Goal: Task Accomplishment & Management: Use online tool/utility

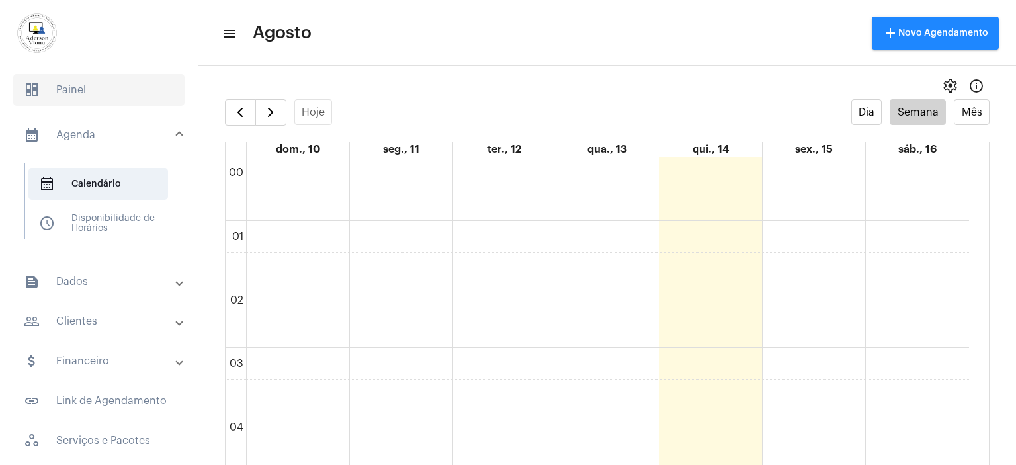
scroll to position [726, 0]
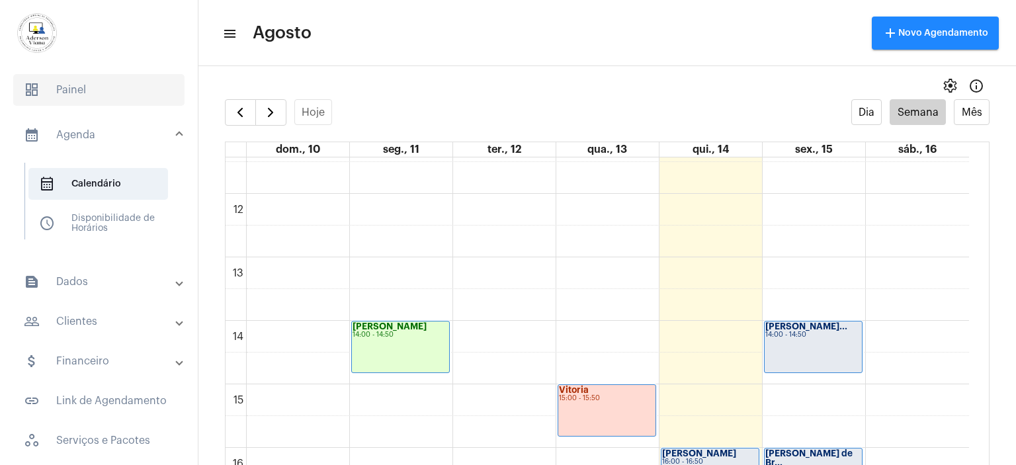
click at [58, 88] on span "dashboard Painel" at bounding box center [98, 90] width 171 height 32
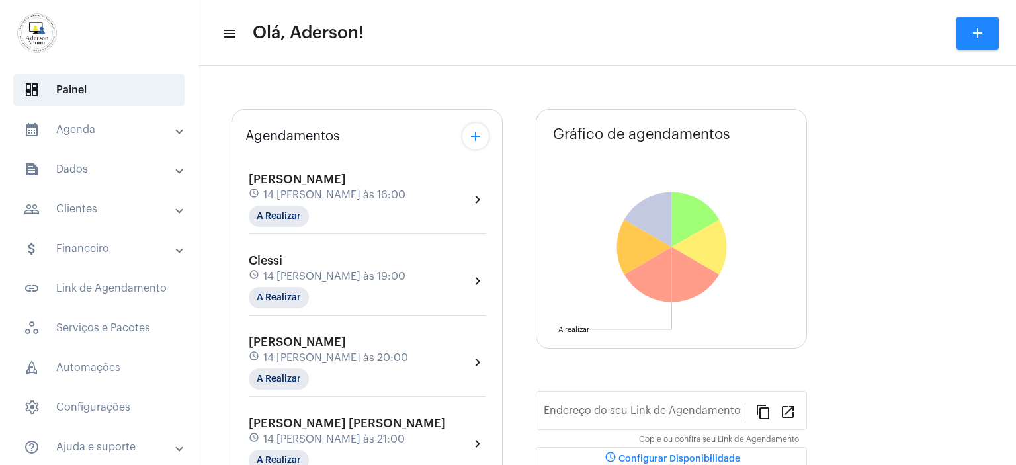
type input "[URL][DOMAIN_NAME][PERSON_NAME]"
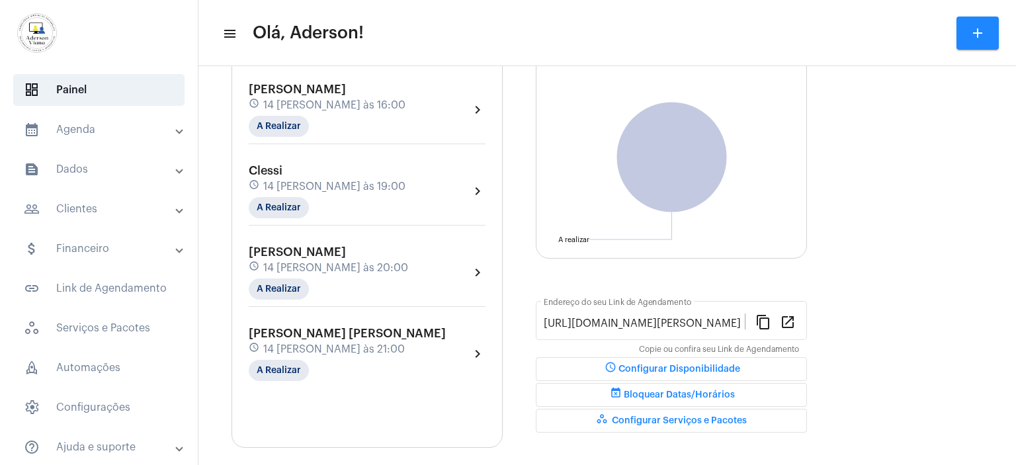
scroll to position [132, 0]
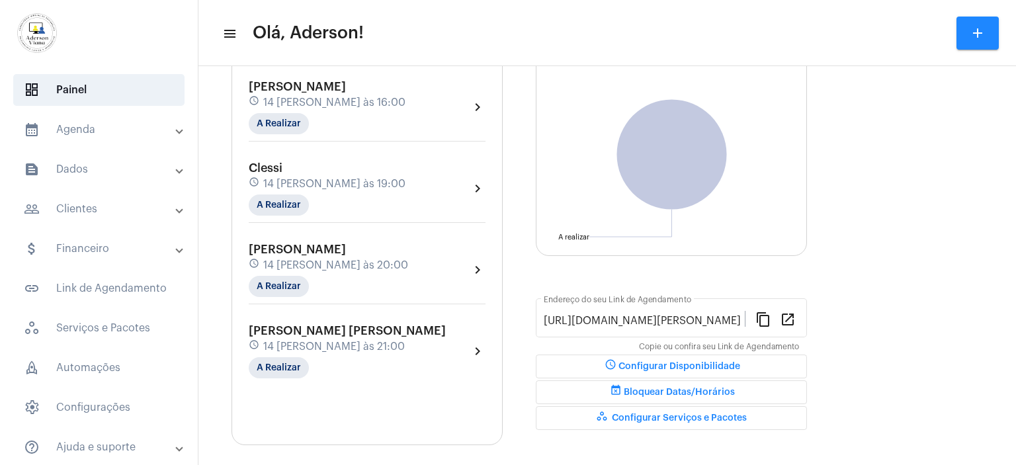
click at [315, 332] on span "[PERSON_NAME] [PERSON_NAME]" at bounding box center [347, 331] width 197 height 12
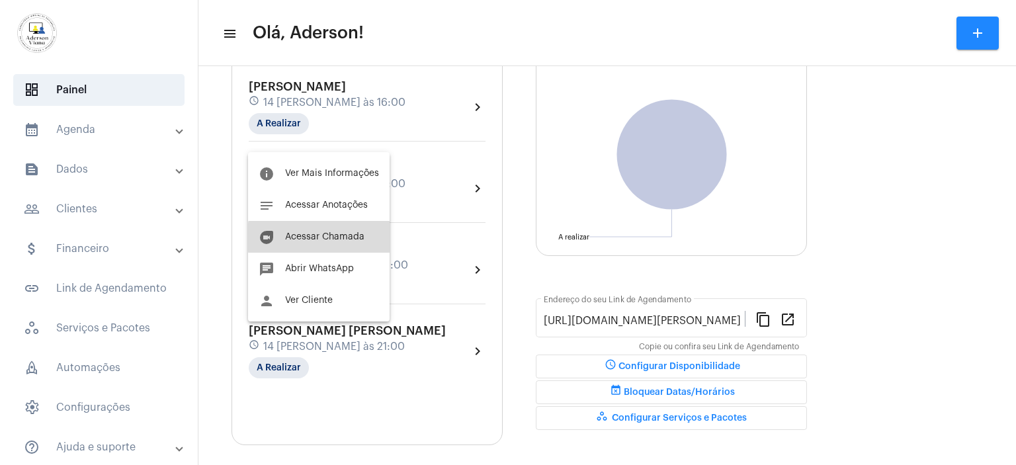
click at [324, 238] on span "Acessar Chamada" at bounding box center [324, 236] width 79 height 9
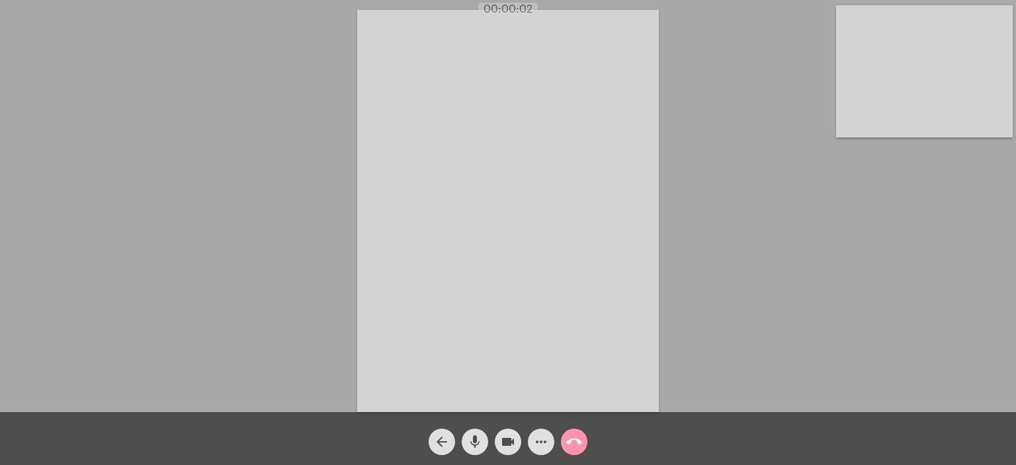
drag, startPoint x: 683, startPoint y: 7, endPoint x: 703, endPoint y: 55, distance: 51.9
click at [703, 55] on div "Acessando Câmera e Microfone..." at bounding box center [508, 209] width 1014 height 412
drag, startPoint x: 1016, startPoint y: 3, endPoint x: 746, endPoint y: 22, distance: 269.9
click at [746, 22] on div "Acessando Câmera e Microfone..." at bounding box center [508, 209] width 1014 height 412
